Goal: Check status: Check status

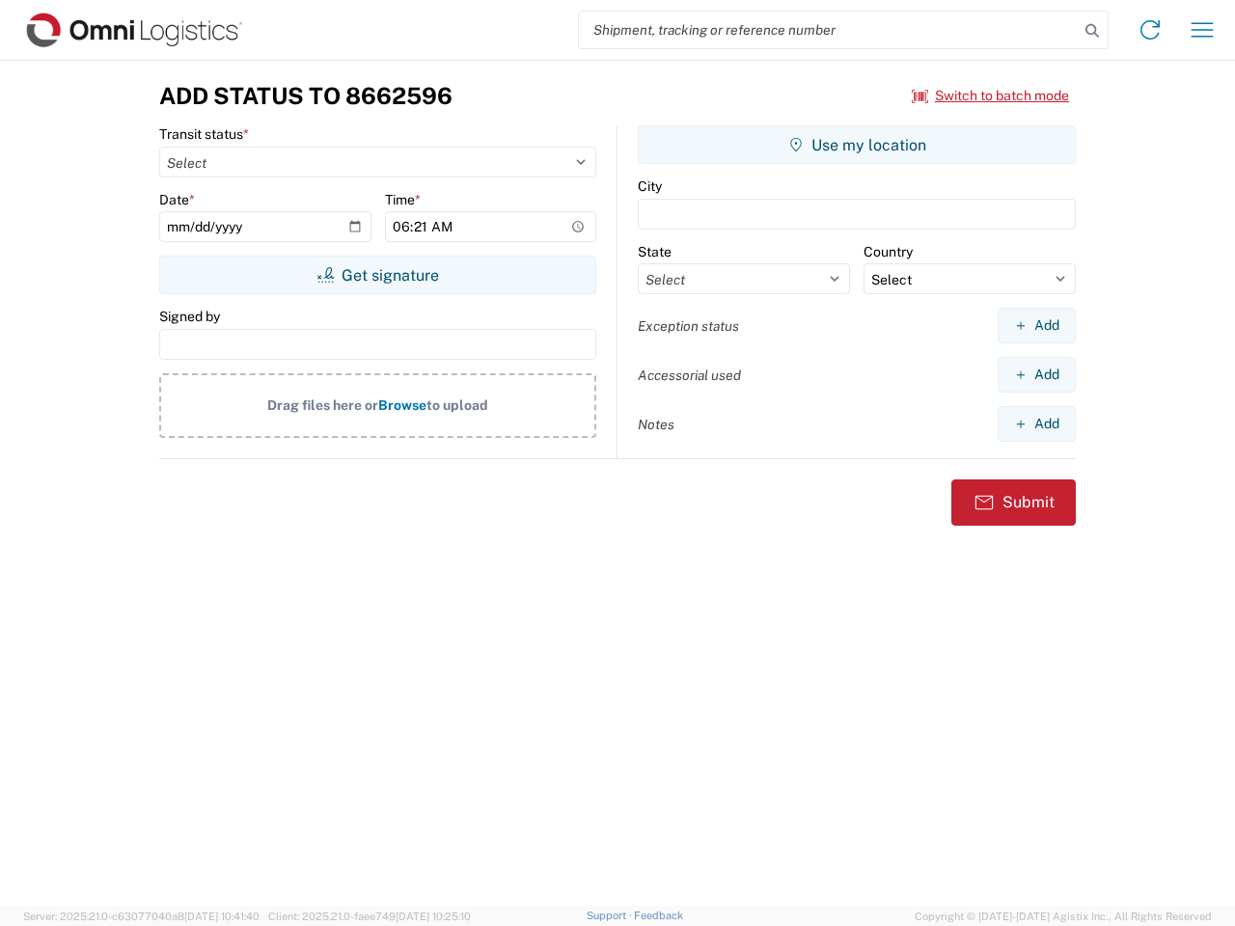
click at [829, 30] on input "search" at bounding box center [829, 30] width 500 height 37
click at [1092, 31] on icon at bounding box center [1092, 30] width 27 height 27
click at [1150, 30] on icon at bounding box center [1150, 29] width 31 height 31
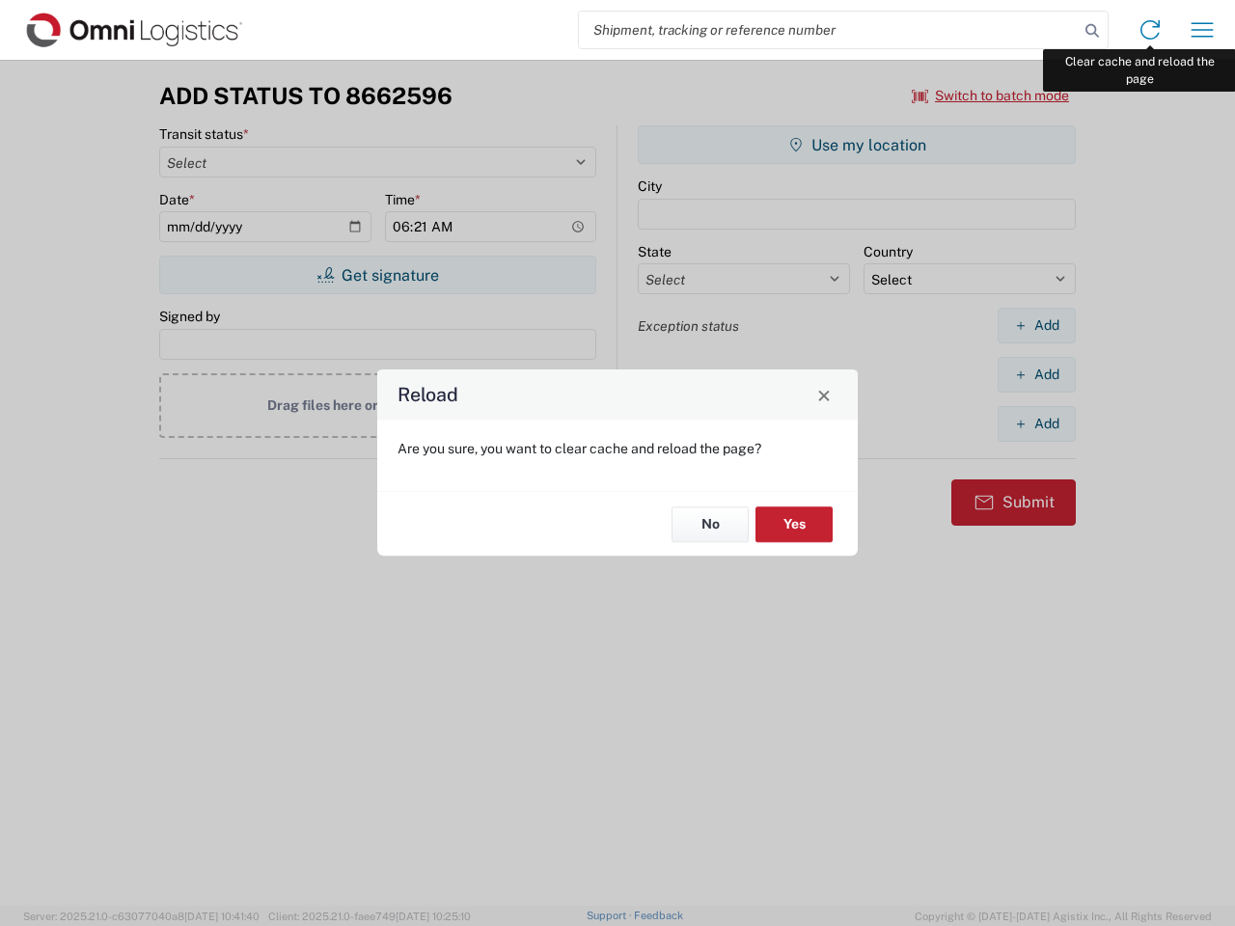
click at [1202, 30] on div "Reload Are you sure, you want to clear cache and reload the page? No Yes" at bounding box center [617, 463] width 1235 height 926
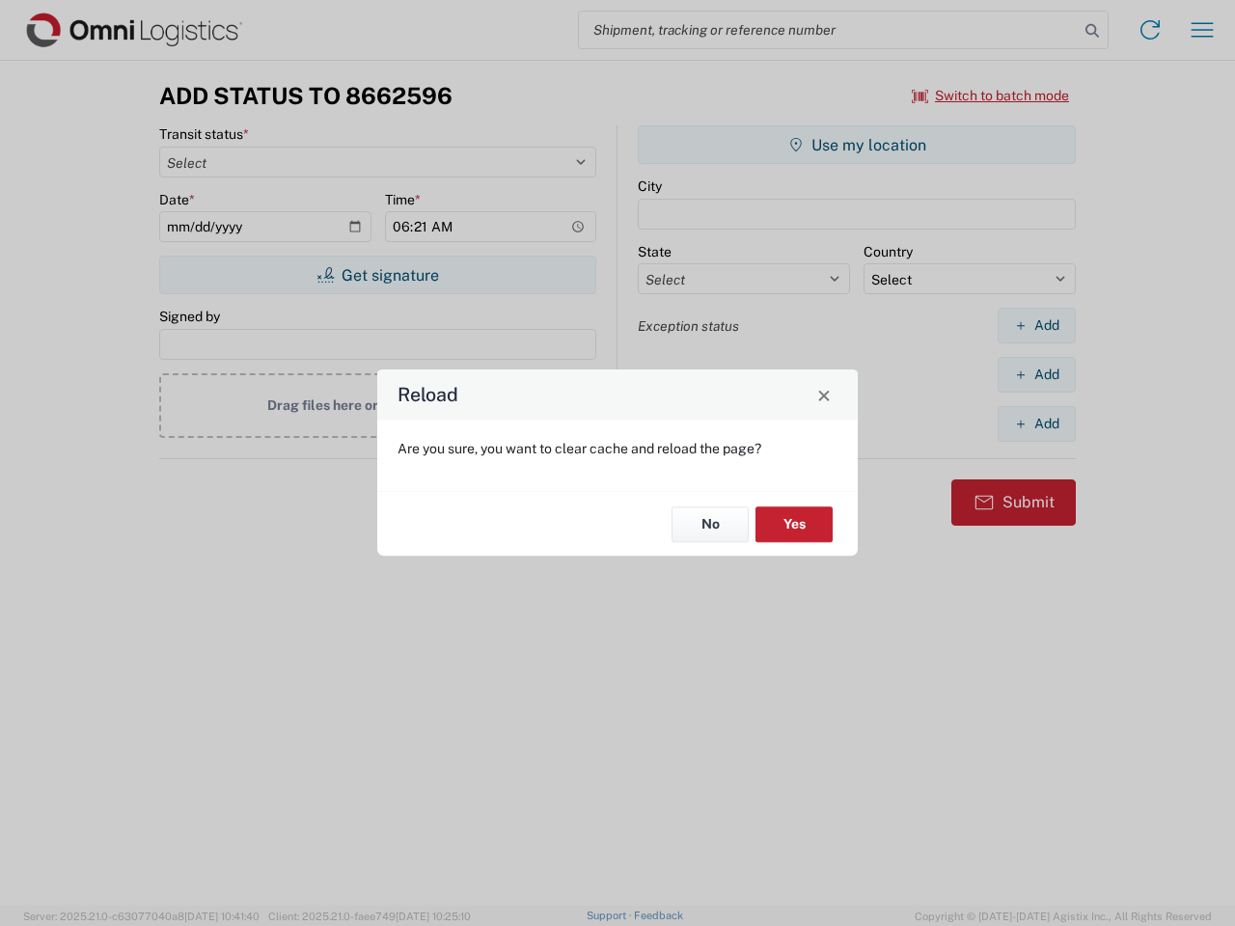
click at [991, 96] on div "Reload Are you sure, you want to clear cache and reload the page? No Yes" at bounding box center [617, 463] width 1235 height 926
click at [377, 275] on div "Reload Are you sure, you want to clear cache and reload the page? No Yes" at bounding box center [617, 463] width 1235 height 926
click at [857, 145] on div "Reload Are you sure, you want to clear cache and reload the page? No Yes" at bounding box center [617, 463] width 1235 height 926
click at [1036, 325] on div "Reload Are you sure, you want to clear cache and reload the page? No Yes" at bounding box center [617, 463] width 1235 height 926
click at [1036, 374] on div "Reload Are you sure, you want to clear cache and reload the page? No Yes" at bounding box center [617, 463] width 1235 height 926
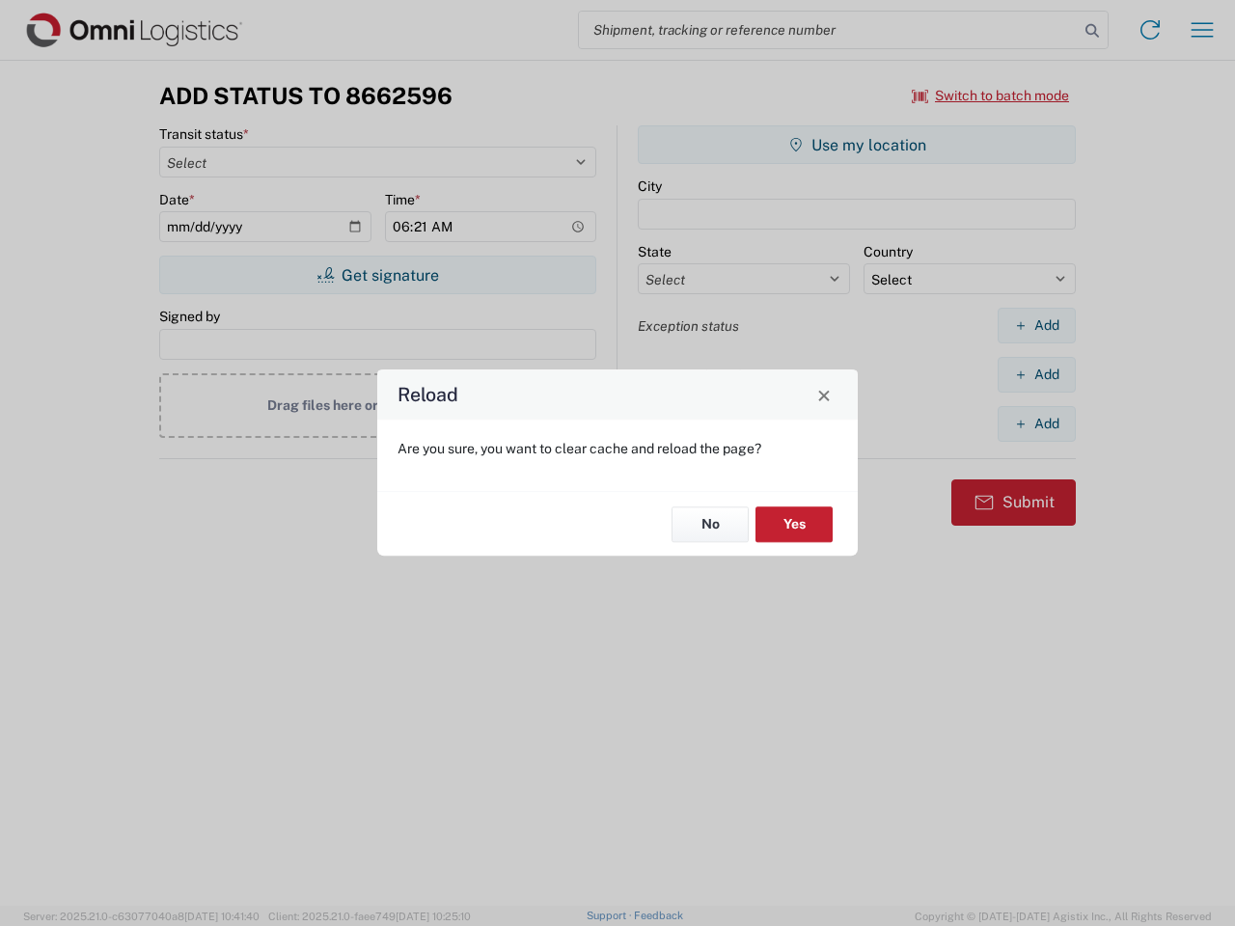
click at [1036, 424] on div "Reload Are you sure, you want to clear cache and reload the page? No Yes" at bounding box center [617, 463] width 1235 height 926
